Goal: Task Accomplishment & Management: Use online tool/utility

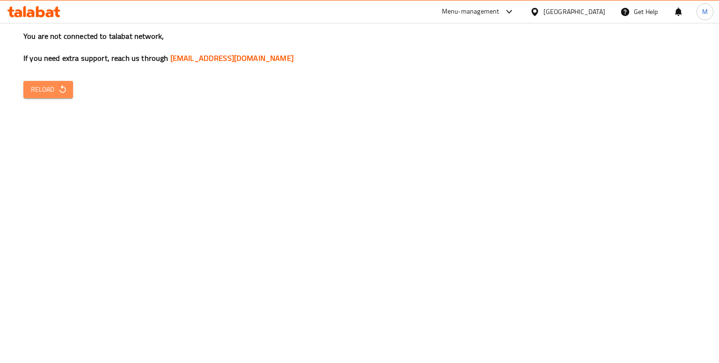
click at [50, 84] on span "Reload" at bounding box center [48, 90] width 35 height 12
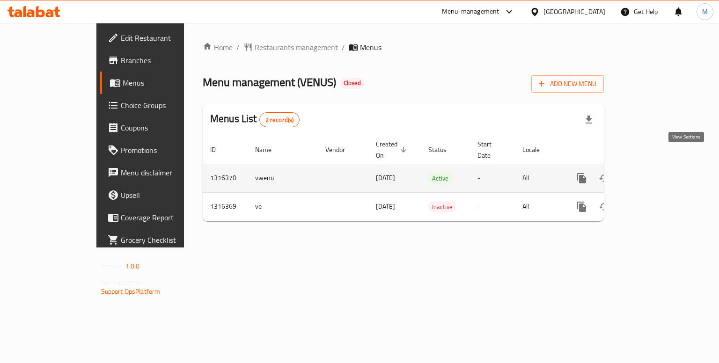
click at [655, 173] on icon "enhanced table" at bounding box center [649, 178] width 11 height 11
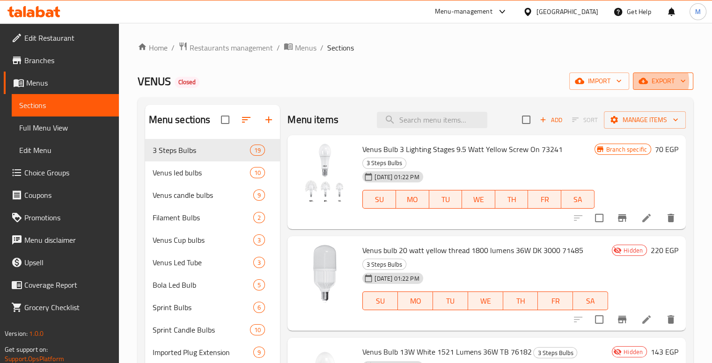
click at [662, 81] on span "export" at bounding box center [662, 81] width 45 height 12
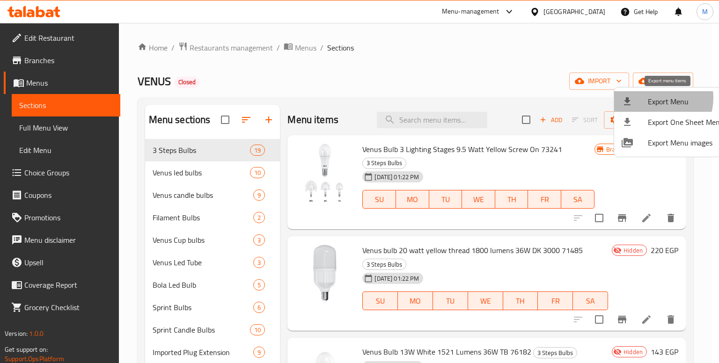
click at [655, 98] on span "Export Menu" at bounding box center [686, 101] width 76 height 11
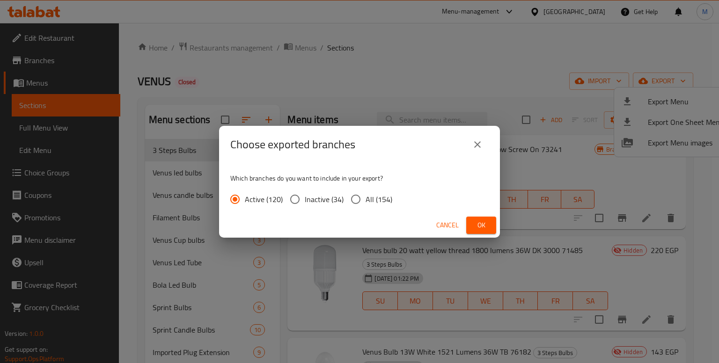
click at [366, 194] on span "All (154)" at bounding box center [379, 199] width 27 height 11
click at [356, 193] on input "All (154)" at bounding box center [356, 200] width 20 height 20
radio input "true"
click at [470, 220] on button "Ok" at bounding box center [481, 225] width 30 height 17
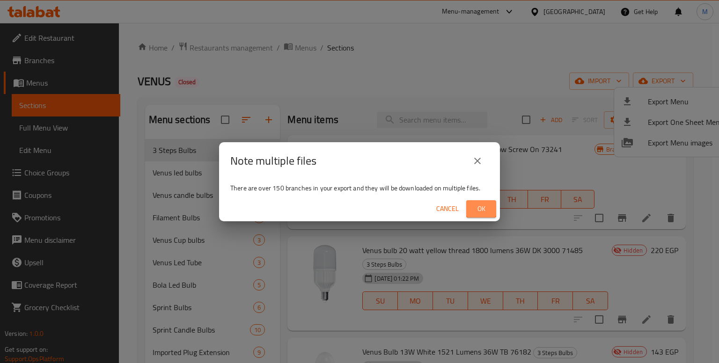
click at [481, 203] on span "Ok" at bounding box center [481, 209] width 15 height 12
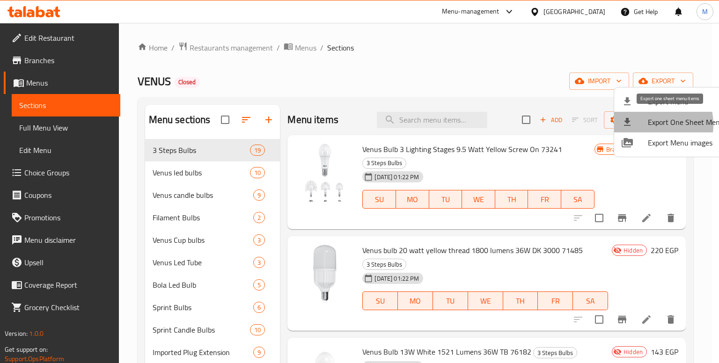
click at [645, 122] on div at bounding box center [635, 122] width 26 height 11
